Goal: Task Accomplishment & Management: Use online tool/utility

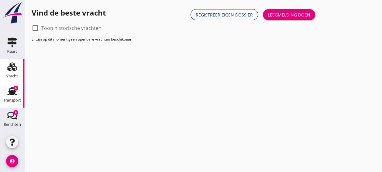
click at [11, 90] on icon "Transport" at bounding box center [12, 91] width 10 height 10
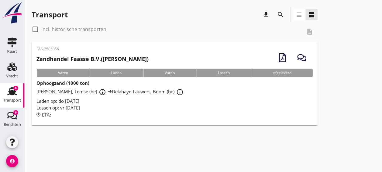
click at [129, 109] on div "Lossen op: vr [DATE]" at bounding box center [174, 107] width 276 height 7
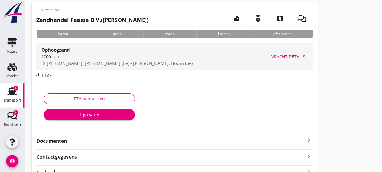
scroll to position [26, 0]
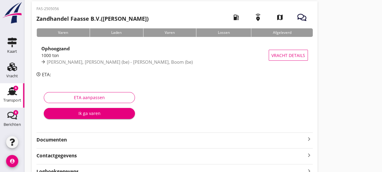
click at [73, 140] on strong "Documenten" at bounding box center [170, 139] width 269 height 7
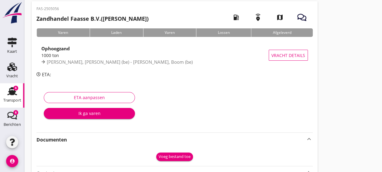
click at [178, 155] on div "Voeg bestand toe" at bounding box center [175, 156] width 32 height 6
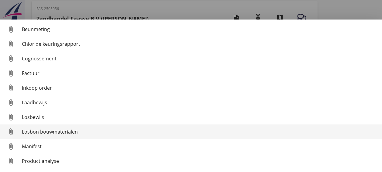
click at [89, 132] on div "Losbon bouwmaterialen" at bounding box center [200, 131] width 356 height 7
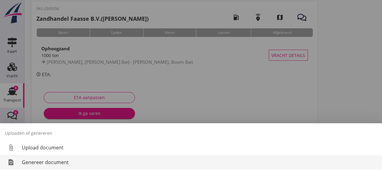
click at [81, 162] on div "Genereer document" at bounding box center [200, 161] width 356 height 7
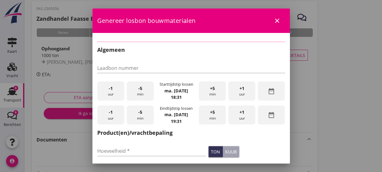
checkbox input "true"
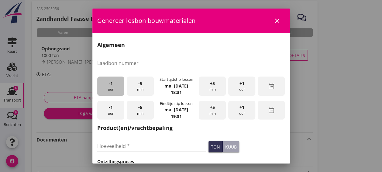
click at [113, 86] on div "-1 uur" at bounding box center [110, 85] width 27 height 19
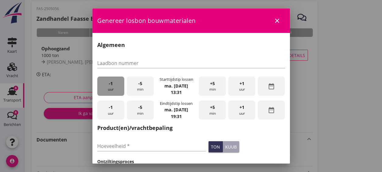
click at [113, 86] on div "-1 uur" at bounding box center [110, 85] width 27 height 19
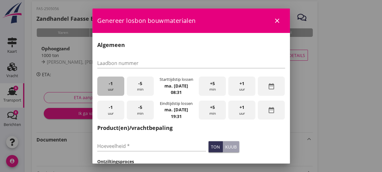
click at [113, 86] on div "-1 uur" at bounding box center [110, 85] width 27 height 19
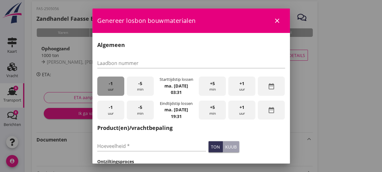
click at [113, 86] on div "-1 uur" at bounding box center [110, 85] width 27 height 19
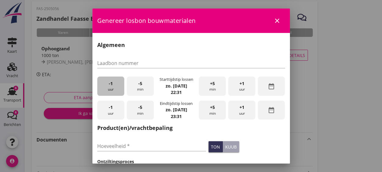
click at [113, 86] on div "-1 uur" at bounding box center [110, 85] width 27 height 19
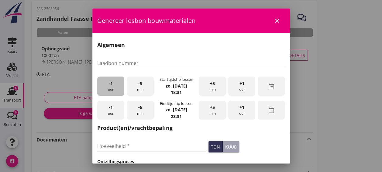
click at [113, 86] on div "-1 uur" at bounding box center [110, 85] width 27 height 19
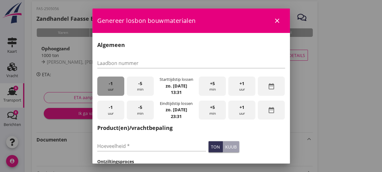
click at [113, 86] on div "-1 uur" at bounding box center [110, 85] width 27 height 19
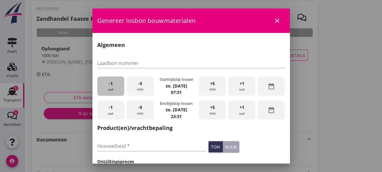
click at [113, 86] on div "-1 uur" at bounding box center [110, 85] width 27 height 19
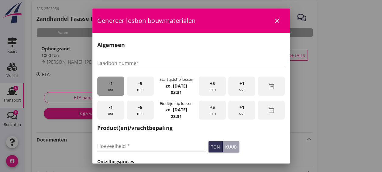
click at [113, 86] on div "-1 uur" at bounding box center [110, 85] width 27 height 19
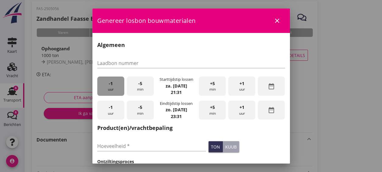
click at [113, 86] on div "-1 uur" at bounding box center [110, 85] width 27 height 19
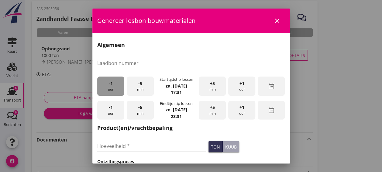
click at [113, 86] on div "-1 uur" at bounding box center [110, 85] width 27 height 19
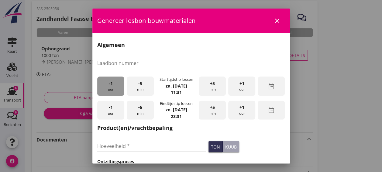
click at [113, 86] on div "-1 uur" at bounding box center [110, 85] width 27 height 19
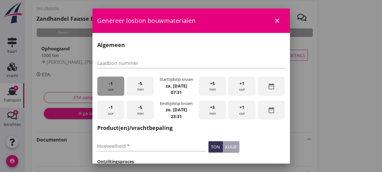
click at [113, 86] on div "-1 uur" at bounding box center [110, 85] width 27 height 19
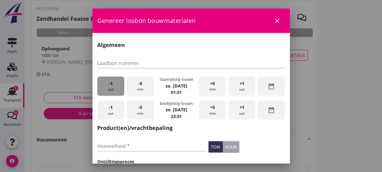
click at [113, 86] on div "-1 uur" at bounding box center [110, 85] width 27 height 19
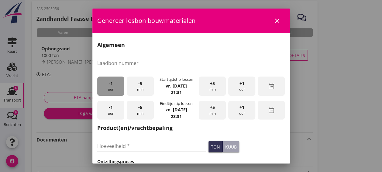
click at [113, 86] on div "-1 uur" at bounding box center [110, 85] width 27 height 19
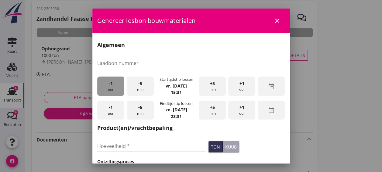
click at [113, 86] on div "-1 uur" at bounding box center [110, 85] width 27 height 19
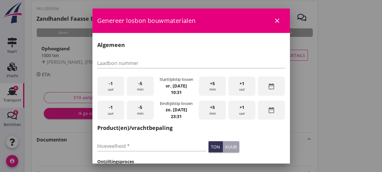
click at [113, 86] on div "-1 uur" at bounding box center [110, 85] width 27 height 19
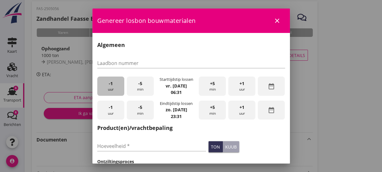
click at [113, 86] on div "-1 uur" at bounding box center [110, 85] width 27 height 19
click at [238, 112] on div "+1 uur" at bounding box center [241, 109] width 27 height 19
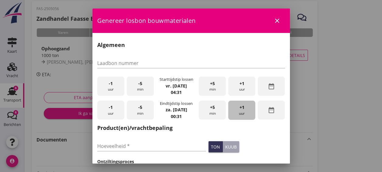
click at [238, 112] on div "+1 uur" at bounding box center [241, 109] width 27 height 19
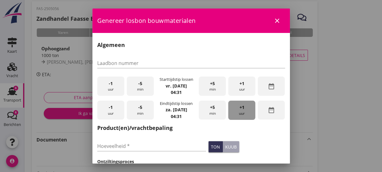
click at [238, 112] on div "+1 uur" at bounding box center [241, 109] width 27 height 19
drag, startPoint x: 238, startPoint y: 112, endPoint x: 232, endPoint y: 115, distance: 6.3
click at [232, 115] on div "+1 uur" at bounding box center [241, 109] width 27 height 19
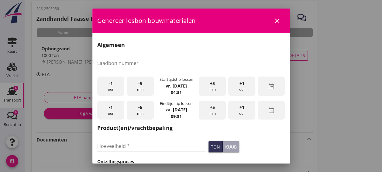
click at [232, 115] on div "+1 uur" at bounding box center [241, 109] width 27 height 19
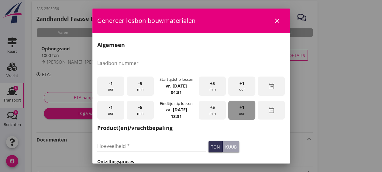
click at [232, 115] on div "+1 uur" at bounding box center [241, 109] width 27 height 19
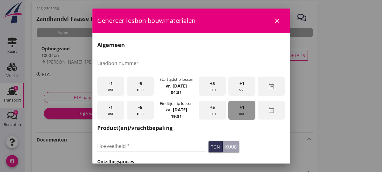
click at [232, 115] on div "+1 uur" at bounding box center [241, 109] width 27 height 19
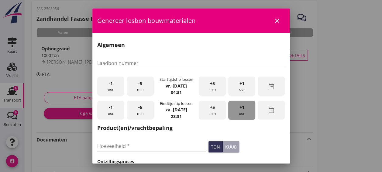
click at [232, 115] on div "+1 uur" at bounding box center [241, 109] width 27 height 19
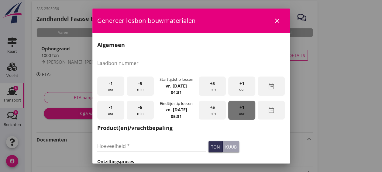
click at [232, 115] on div "+1 uur" at bounding box center [241, 109] width 27 height 19
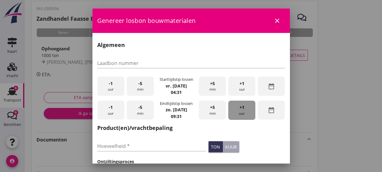
click at [232, 115] on div "+1 uur" at bounding box center [241, 109] width 27 height 19
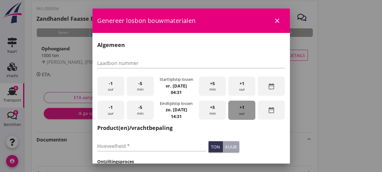
click at [232, 115] on div "+1 uur" at bounding box center [241, 109] width 27 height 19
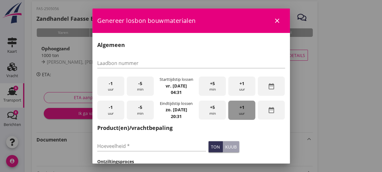
click at [232, 115] on div "+1 uur" at bounding box center [241, 109] width 27 height 19
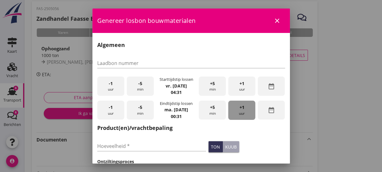
click at [232, 115] on div "+1 uur" at bounding box center [241, 109] width 27 height 19
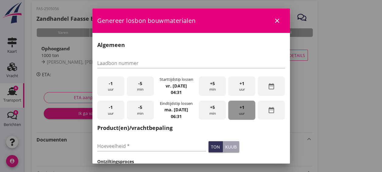
click at [232, 115] on div "+1 uur" at bounding box center [241, 109] width 27 height 19
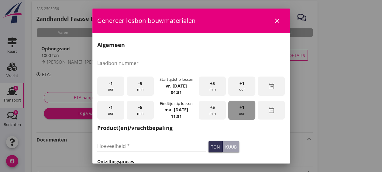
click at [232, 115] on div "+1 uur" at bounding box center [241, 109] width 27 height 19
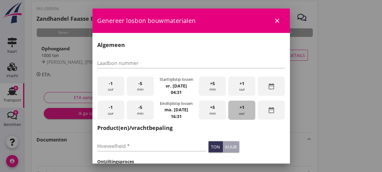
click at [232, 115] on div "+1 uur" at bounding box center [241, 109] width 27 height 19
click at [159, 147] on input "Hoeveelheid *" at bounding box center [151, 146] width 109 height 10
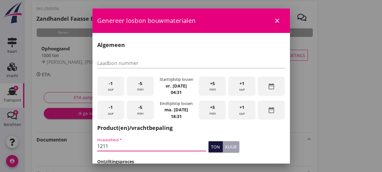
type input "1211"
click at [211, 146] on div "ton" at bounding box center [215, 146] width 9 height 6
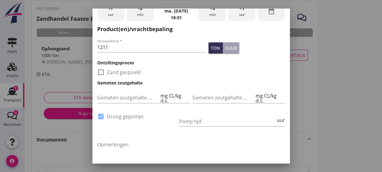
scroll to position [99, 0]
click at [210, 122] on input "Pomp tijd" at bounding box center [227, 121] width 96 height 10
type input "24"
click at [208, 141] on textarea "Opmerkingen" at bounding box center [191, 155] width 188 height 32
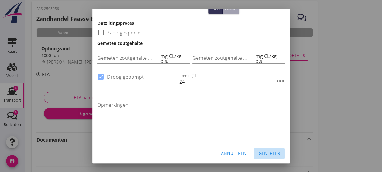
click at [265, 150] on div "Genereer" at bounding box center [270, 153] width 22 height 6
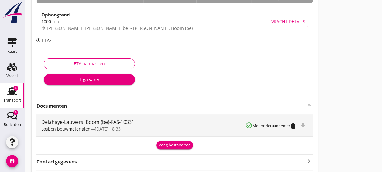
scroll to position [60, 0]
